Goal: Information Seeking & Learning: Learn about a topic

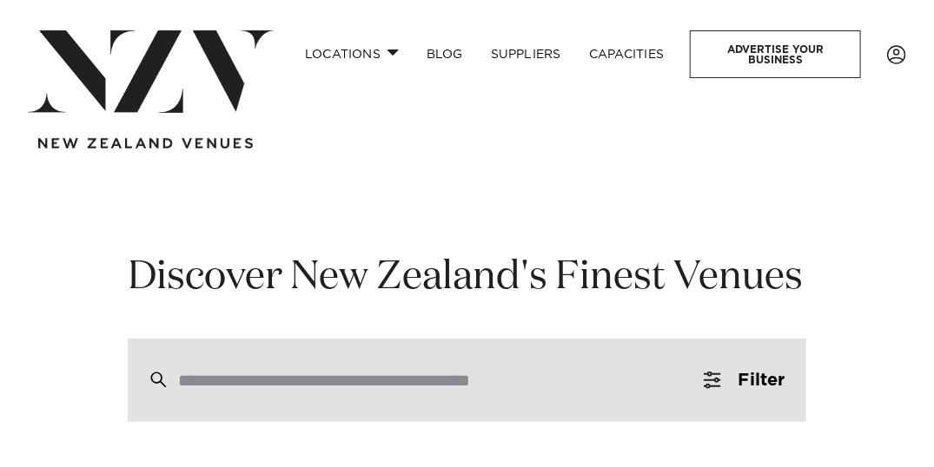
click at [249, 377] on input "search" at bounding box center [430, 380] width 504 height 19
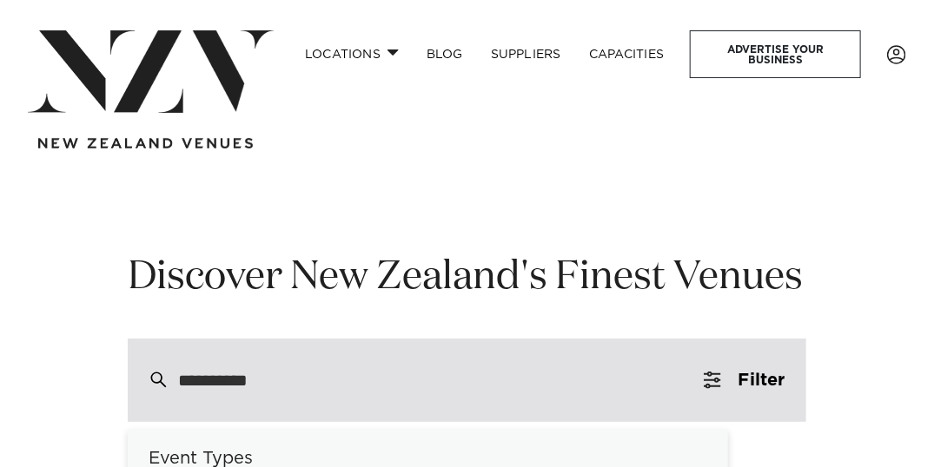
type input "**********"
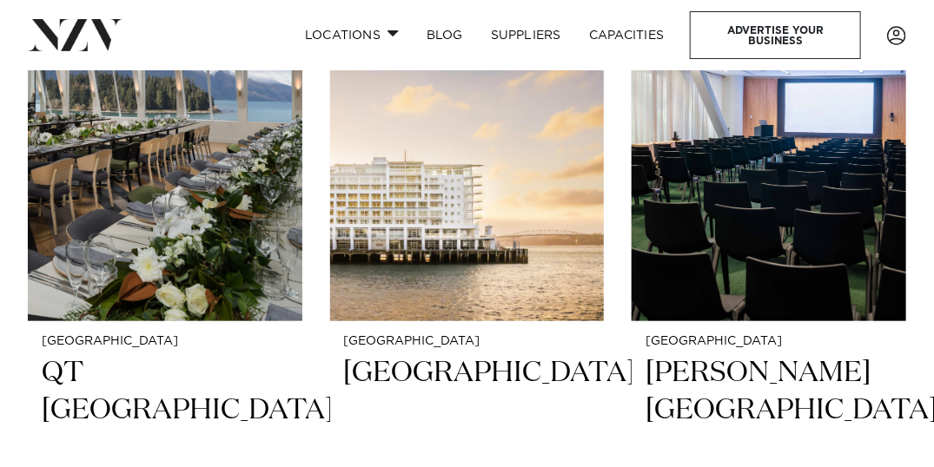
scroll to position [514, 0]
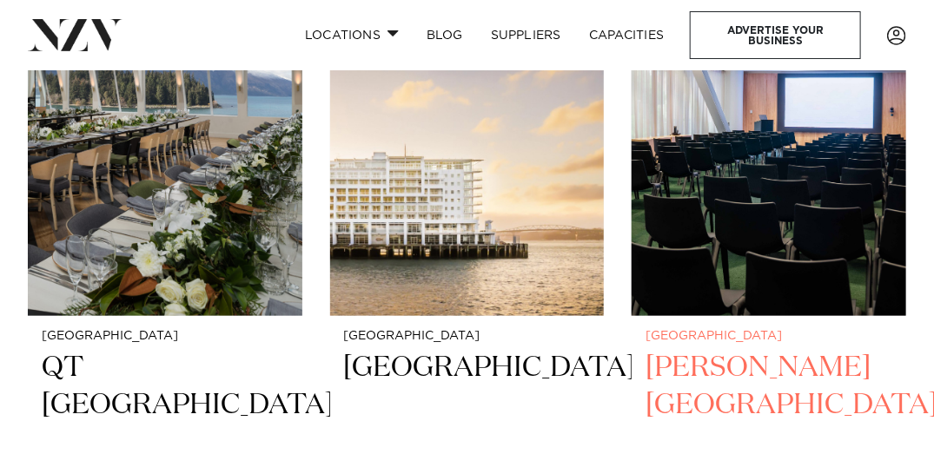
click at [686, 215] on img at bounding box center [769, 132] width 275 height 367
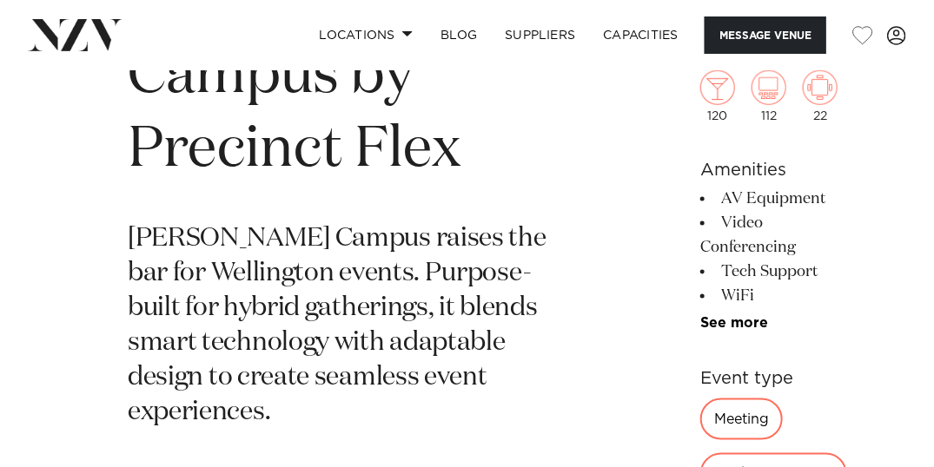
scroll to position [639, 0]
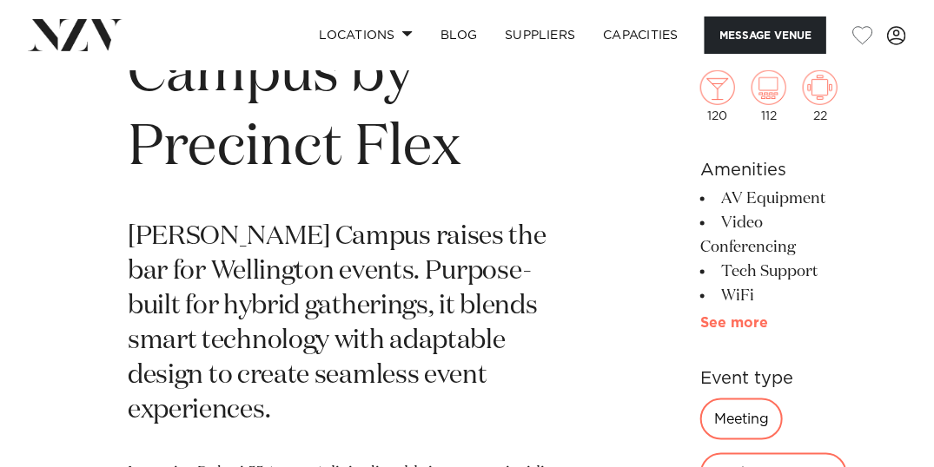
click at [700, 316] on link "See more" at bounding box center [768, 323] width 136 height 14
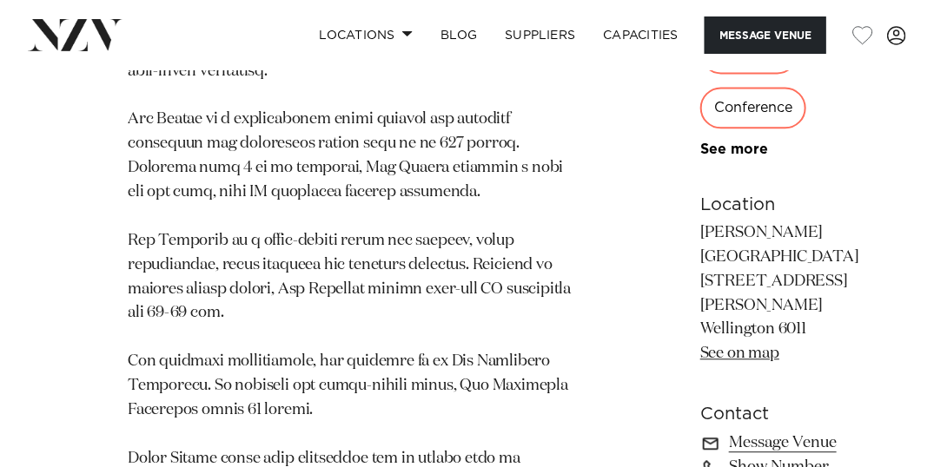
scroll to position [1339, 0]
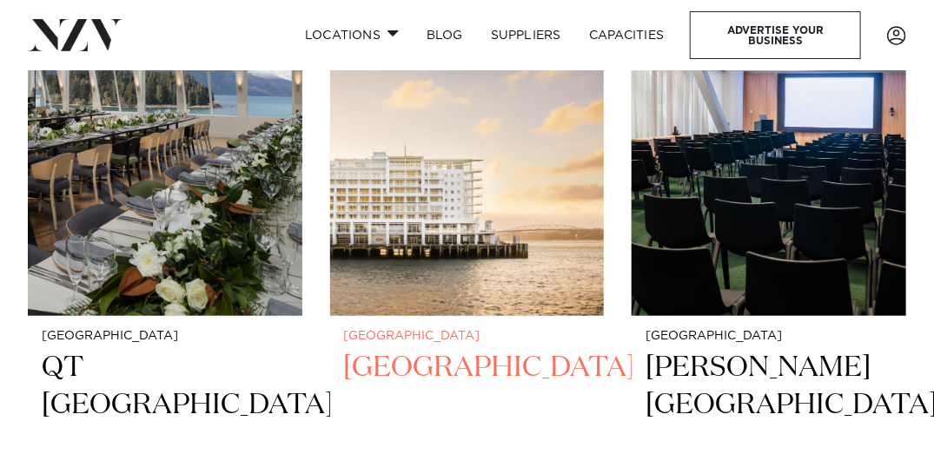
click at [456, 202] on img at bounding box center [467, 133] width 275 height 368
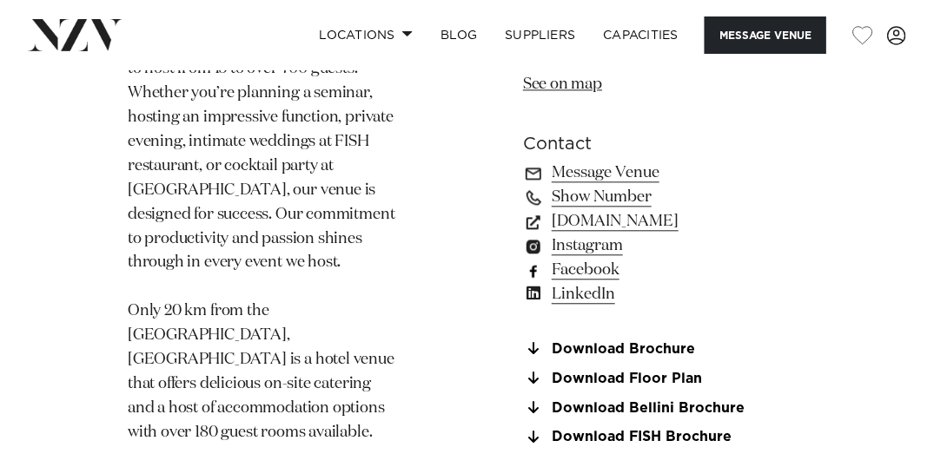
scroll to position [1272, 0]
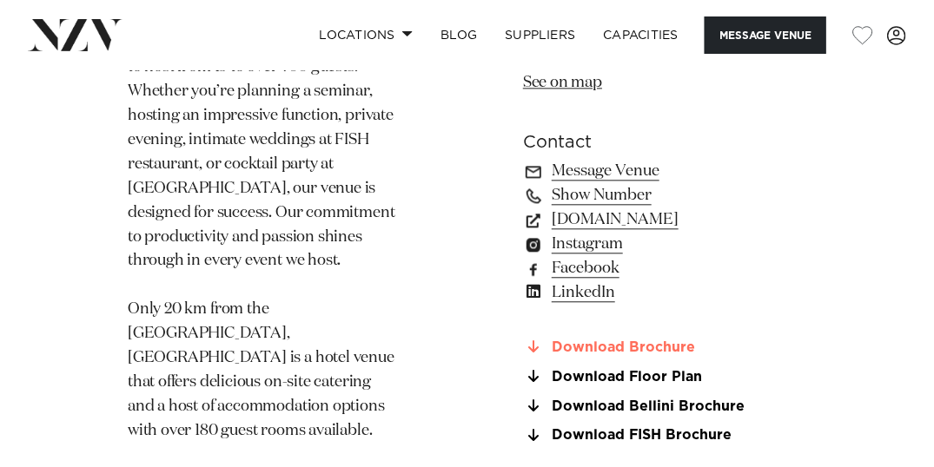
click at [613, 340] on link "Download Brochure" at bounding box center [664, 348] width 283 height 16
